Goal: Navigation & Orientation: Find specific page/section

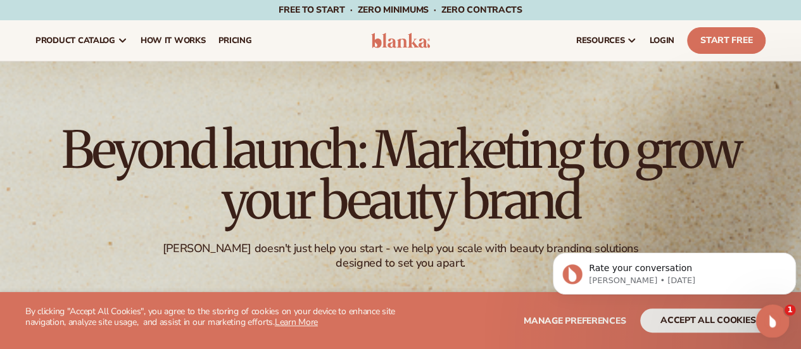
click at [762, 316] on div "Open Intercom Messenger" at bounding box center [771, 319] width 42 height 42
